Goal: Information Seeking & Learning: Stay updated

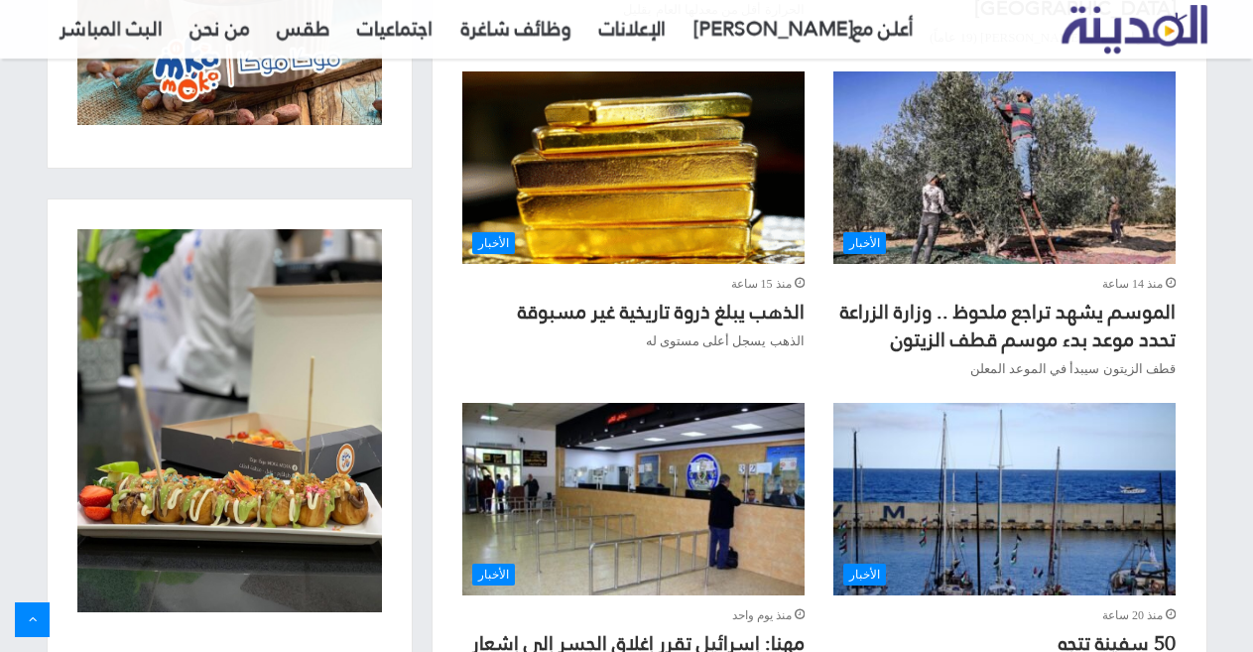
scroll to position [1488, 0]
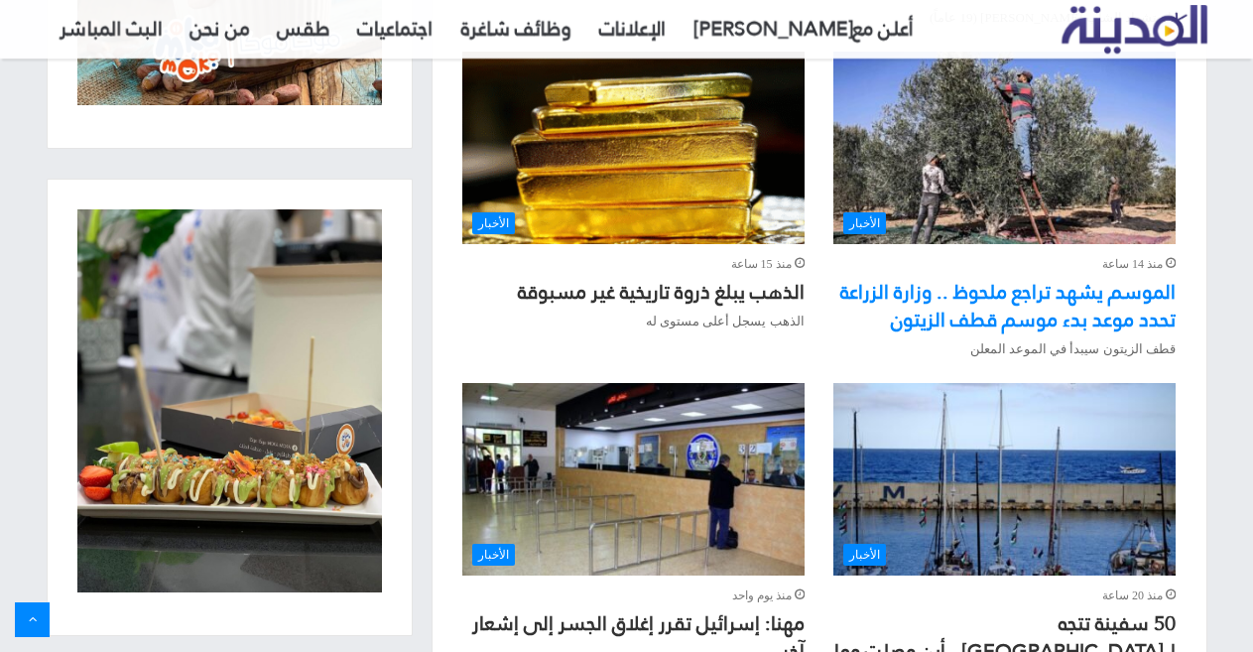
click at [994, 273] on link "الموسم يشهد تراجع ملحوظ .. وزارة الزراعة تحدد موعد بدء موسم قطف الزيتون" at bounding box center [1007, 305] width 335 height 65
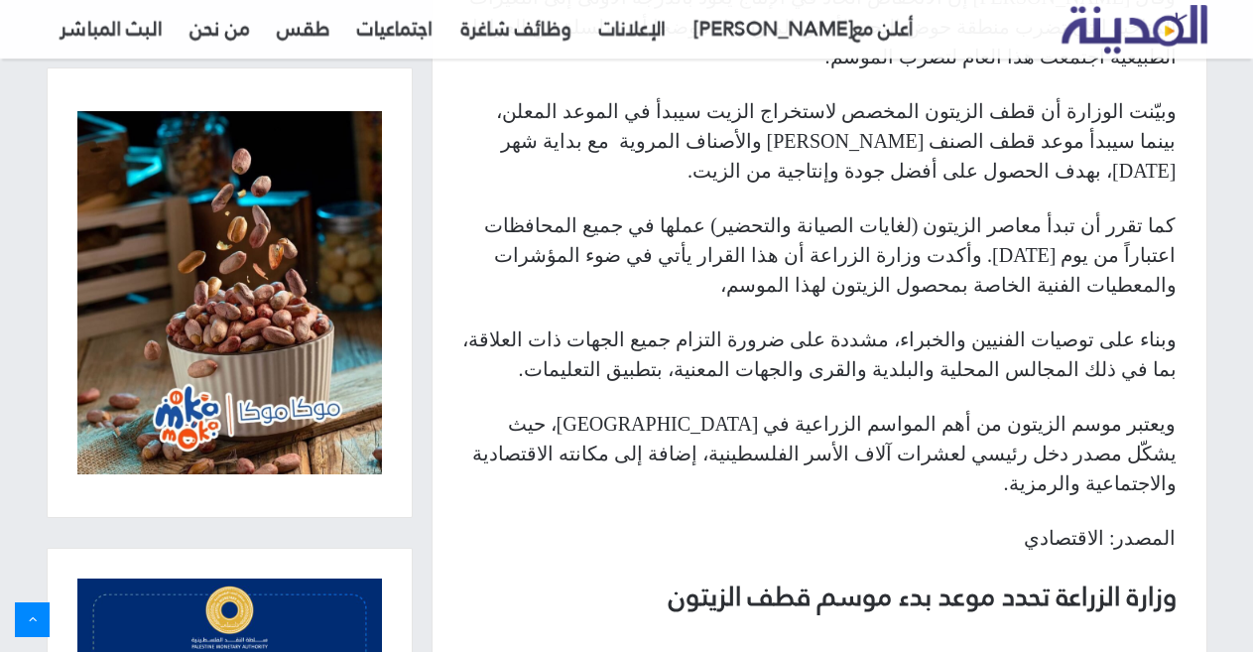
scroll to position [1235, 0]
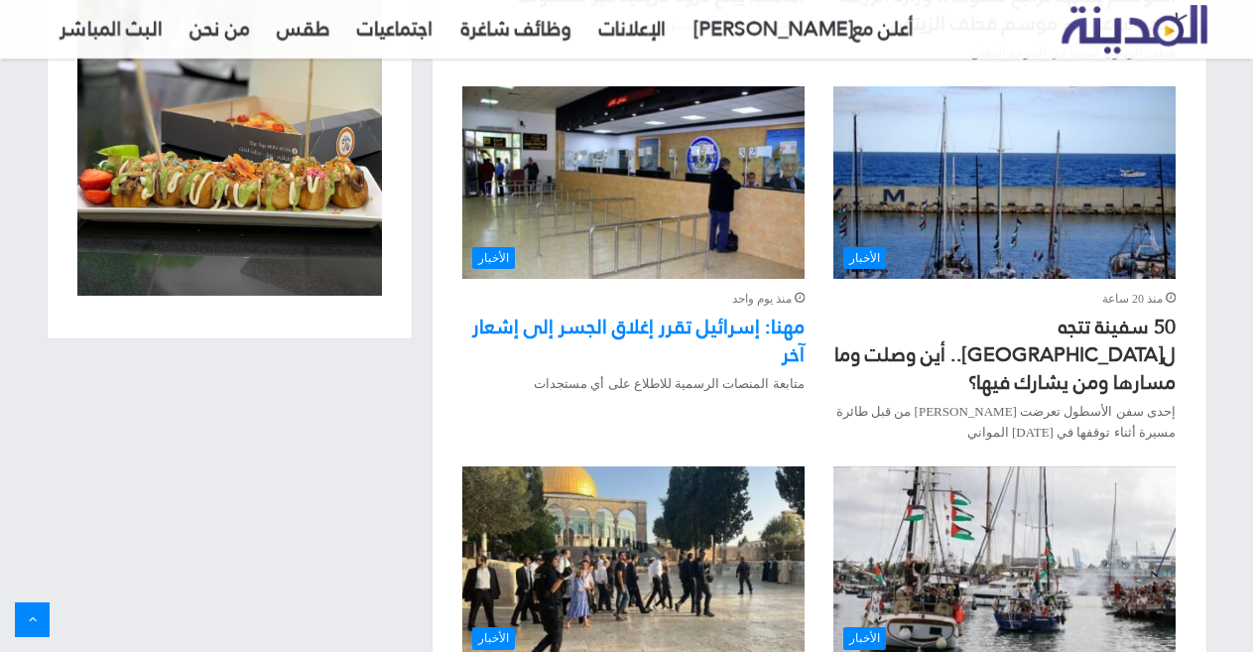
click at [688, 307] on link "مهنا: إسرائيل تقرر إغلاق الجسر إلى إشعار آخر" at bounding box center [638, 339] width 332 height 65
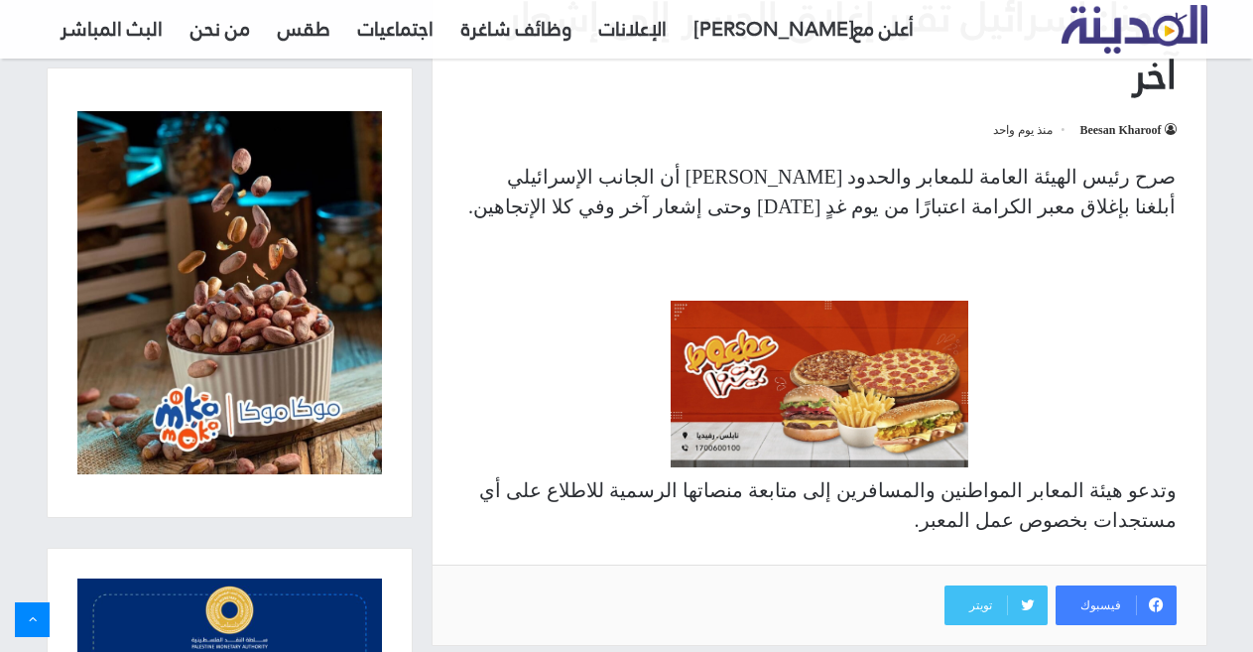
scroll to position [311, 0]
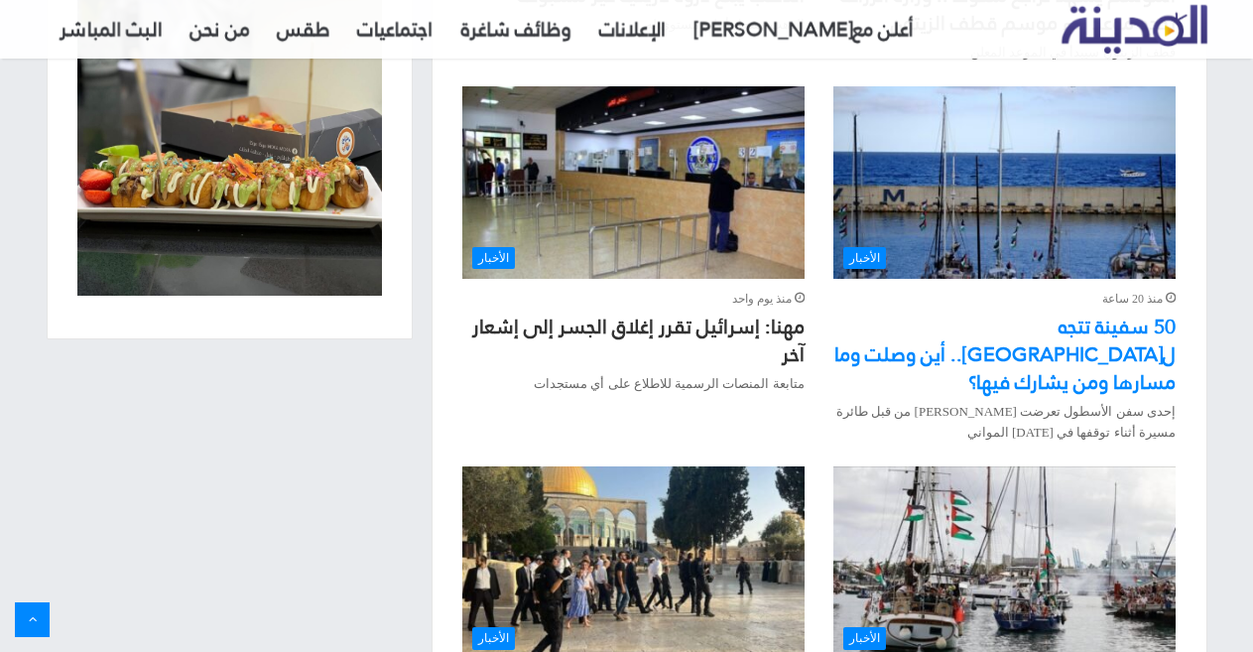
click at [1101, 307] on link "50 سفينة تتجه ل[GEOGRAPHIC_DATA].. أين وصلت وما مسارها ومن يشارك فيها؟" at bounding box center [1004, 353] width 341 height 93
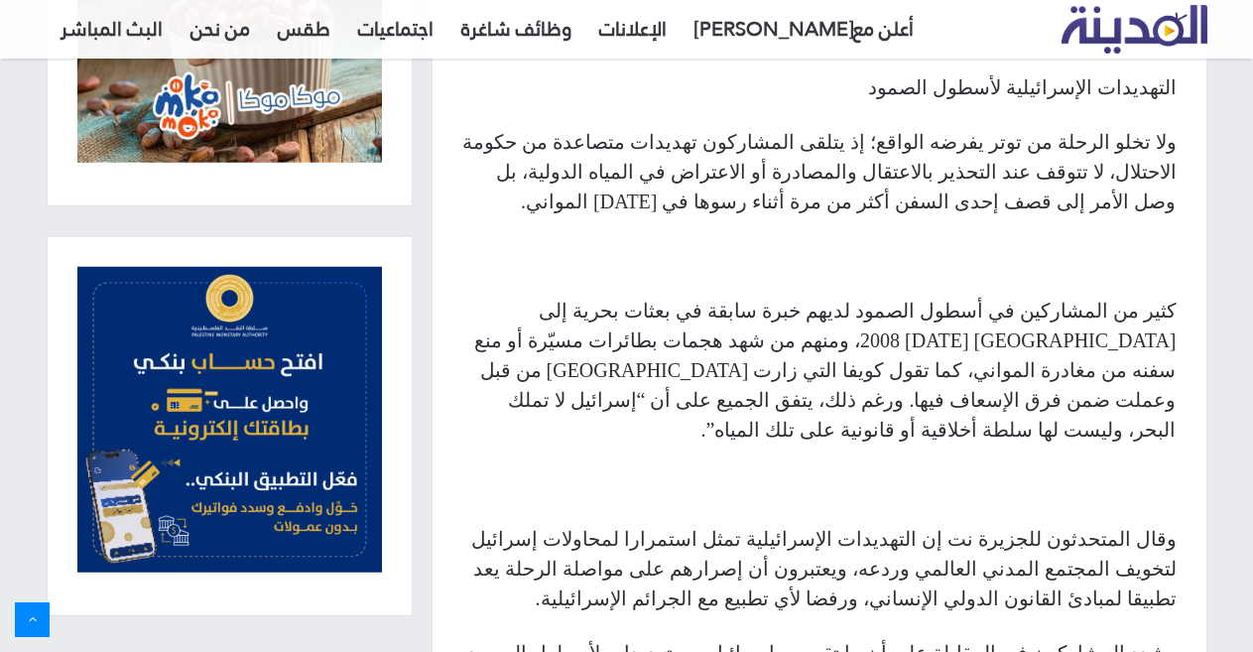
scroll to position [2281, 0]
